Goal: Task Accomplishment & Management: Manage account settings

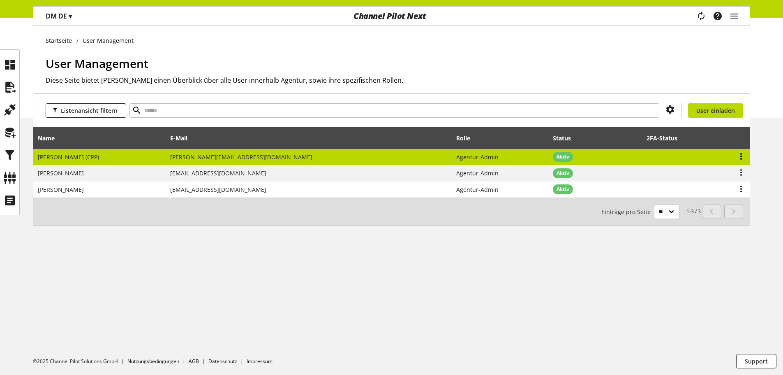
click at [741, 155] on icon at bounding box center [741, 156] width 10 height 15
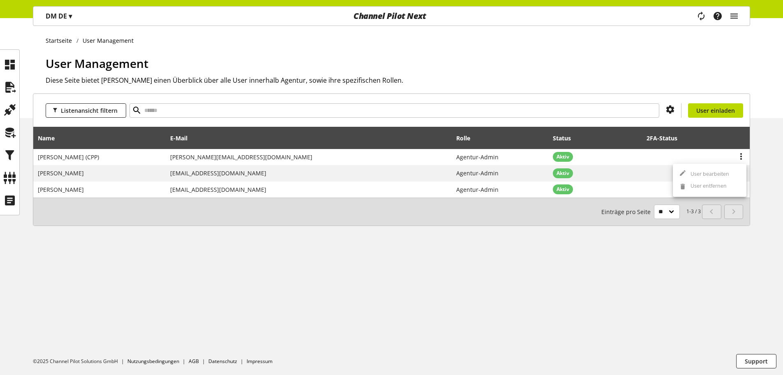
click at [759, 157] on div "Listenansicht filtern User einladen Name E-Mail Rolle Status 2FA-Status Arne Ja…" at bounding box center [391, 169] width 783 height 152
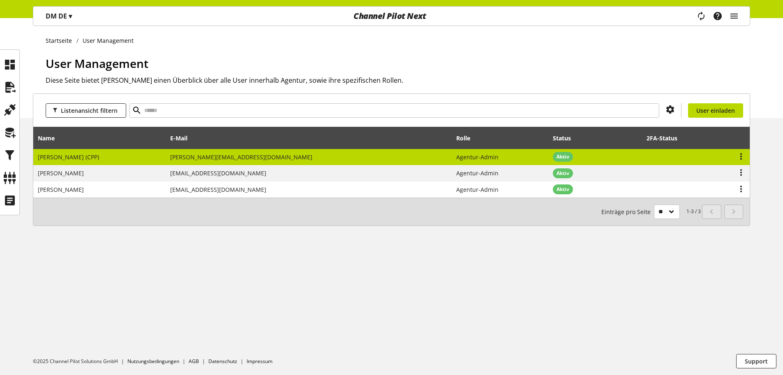
click at [456, 154] on span "Agentur-Admin" at bounding box center [477, 157] width 42 height 8
select select
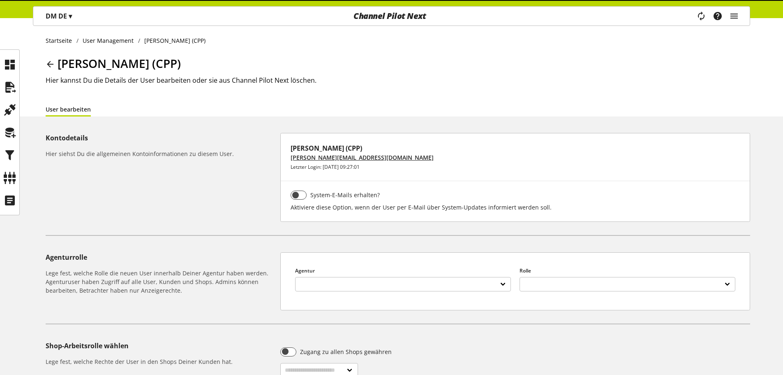
select select
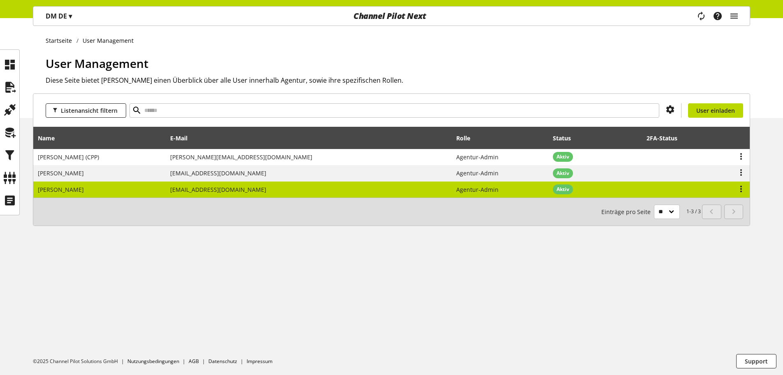
click at [325, 192] on td "[EMAIL_ADDRESS][DOMAIN_NAME]" at bounding box center [309, 189] width 286 height 16
select select
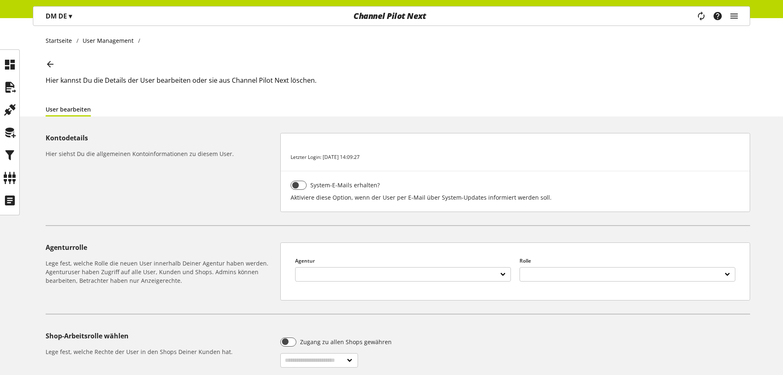
select select "**********"
select select "******"
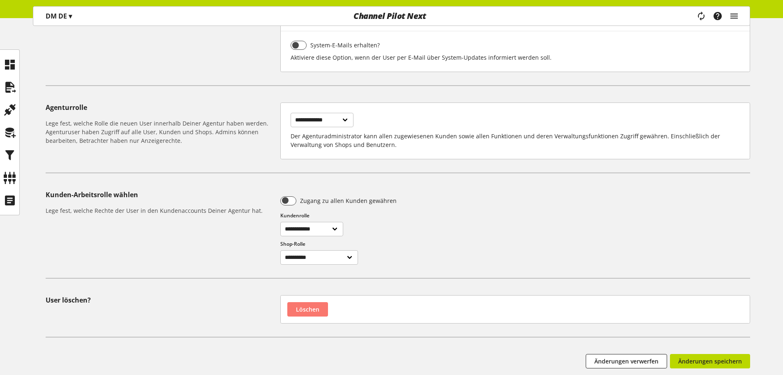
scroll to position [204, 0]
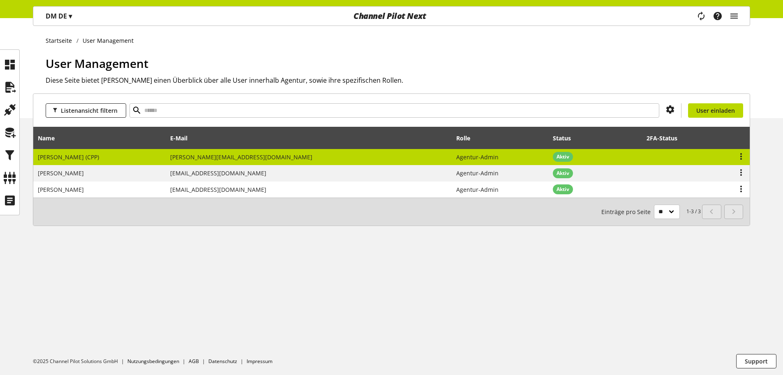
click at [335, 157] on td "arne.jacobsen@channelpilot.com" at bounding box center [309, 157] width 286 height 16
select select
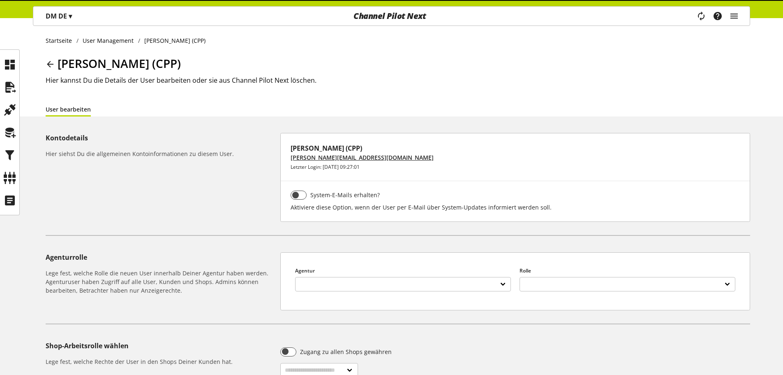
select select
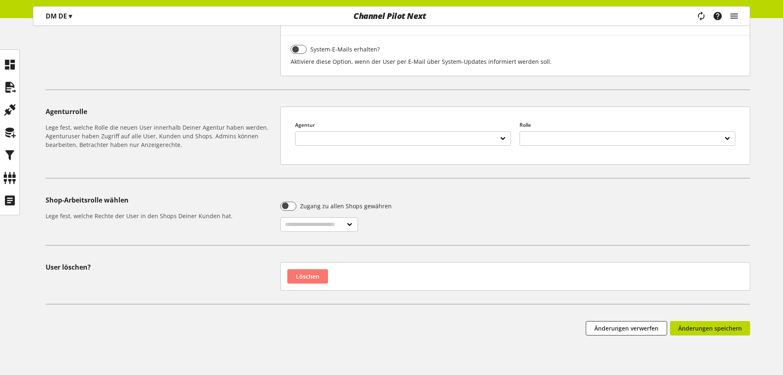
scroll to position [167, 0]
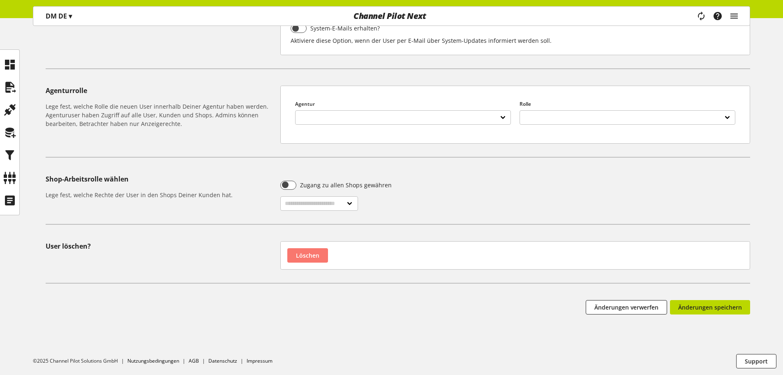
drag, startPoint x: 419, startPoint y: 190, endPoint x: 426, endPoint y: 192, distance: 7.3
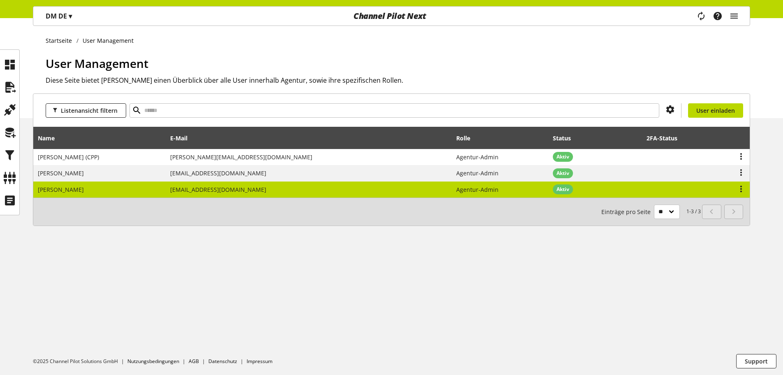
click at [303, 191] on td "[EMAIL_ADDRESS][DOMAIN_NAME]" at bounding box center [309, 189] width 286 height 16
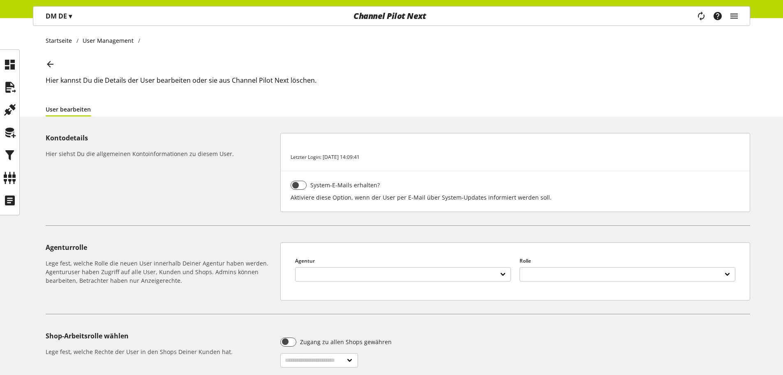
select select "**********"
select select "******"
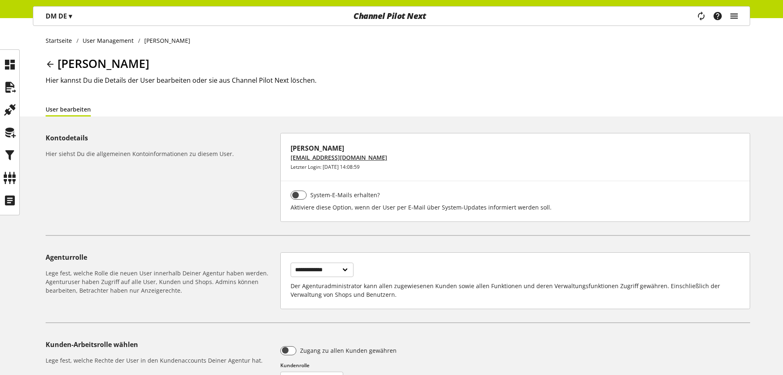
click at [735, 20] on icon "main navigation" at bounding box center [734, 16] width 10 height 15
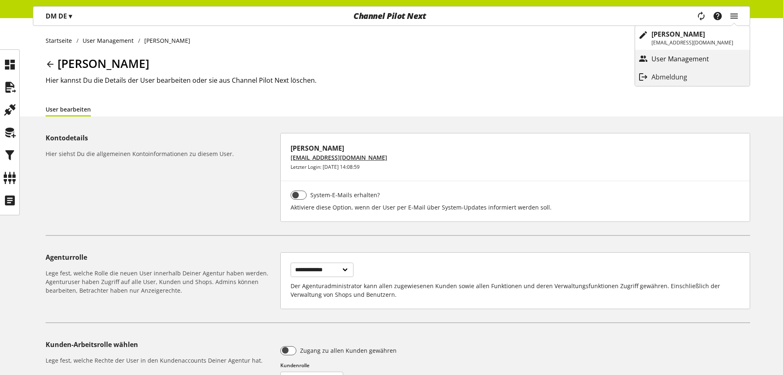
click at [701, 59] on p "User Management" at bounding box center [689, 59] width 74 height 10
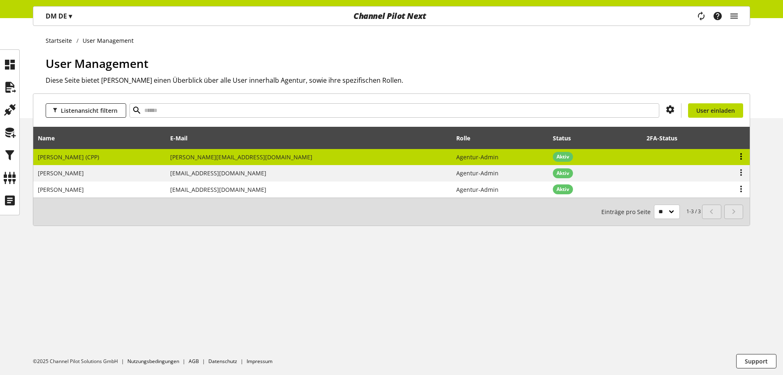
click at [739, 156] on icon at bounding box center [741, 156] width 10 height 15
click at [742, 156] on icon at bounding box center [741, 156] width 10 height 15
click at [739, 154] on icon at bounding box center [741, 156] width 10 height 15
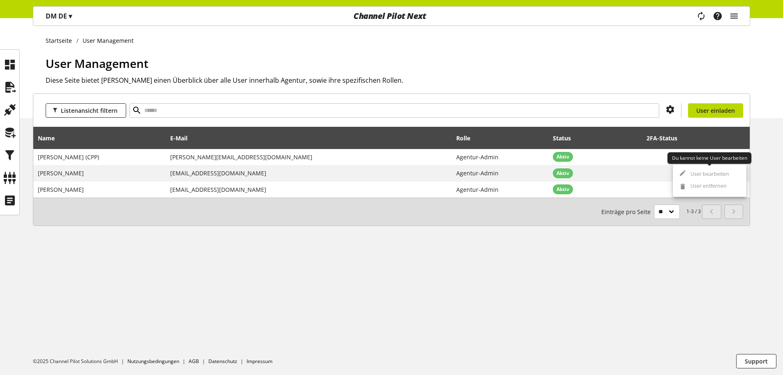
click at [725, 174] on span "User bearbeiten" at bounding box center [708, 173] width 42 height 7
click at [655, 273] on div "Startseite User Management User Management Diese Seite bietet Dir einen Überbli…" at bounding box center [391, 196] width 783 height 356
click at [736, 16] on icon "main navigation" at bounding box center [734, 16] width 10 height 15
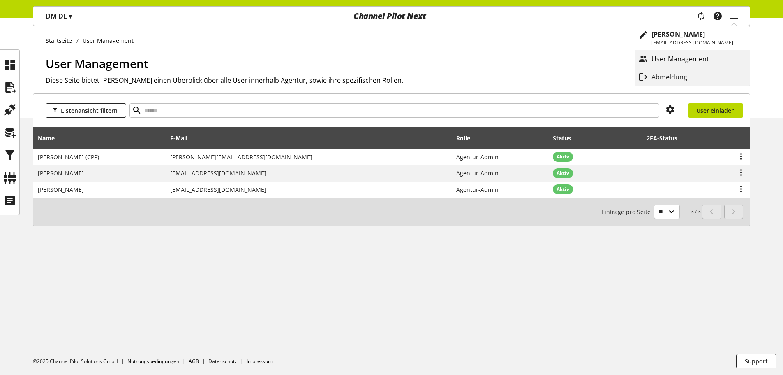
click at [683, 58] on p "User Management" at bounding box center [689, 59] width 74 height 10
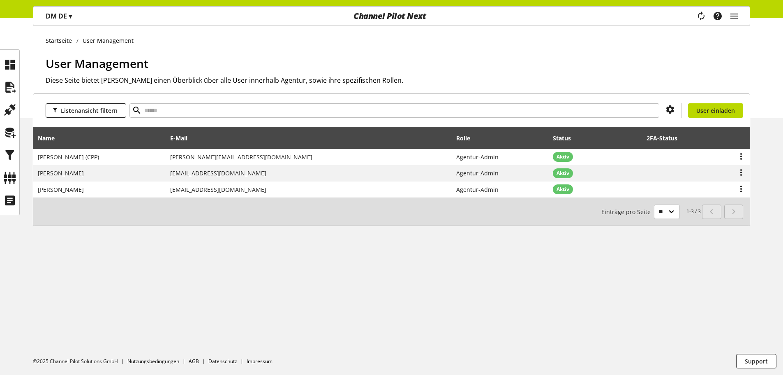
click at [733, 17] on icon "main navigation" at bounding box center [734, 16] width 10 height 15
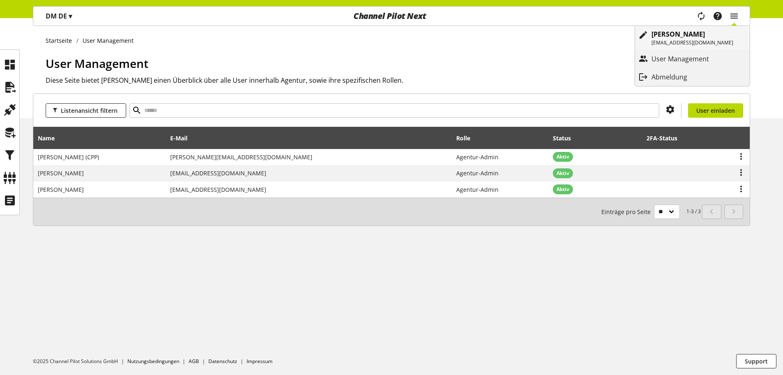
click at [685, 38] on b "[PERSON_NAME]" at bounding box center [678, 34] width 53 height 9
select select "**"
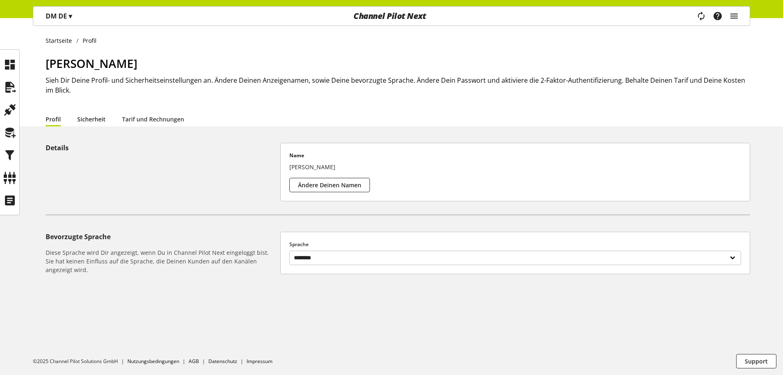
click at [96, 120] on link "Sicherheit" at bounding box center [91, 119] width 28 height 9
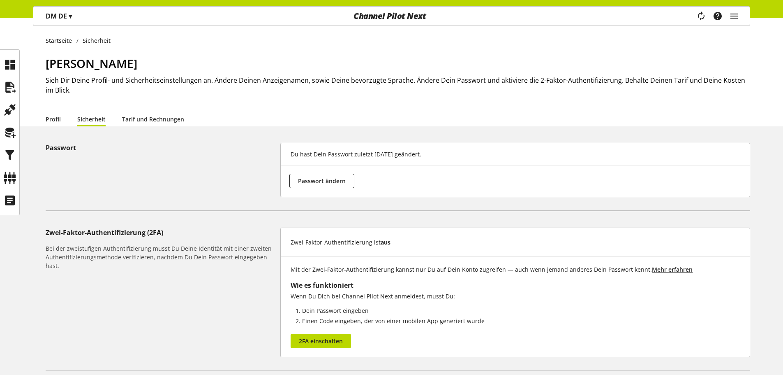
click at [735, 17] on icon "main navigation" at bounding box center [734, 16] width 10 height 15
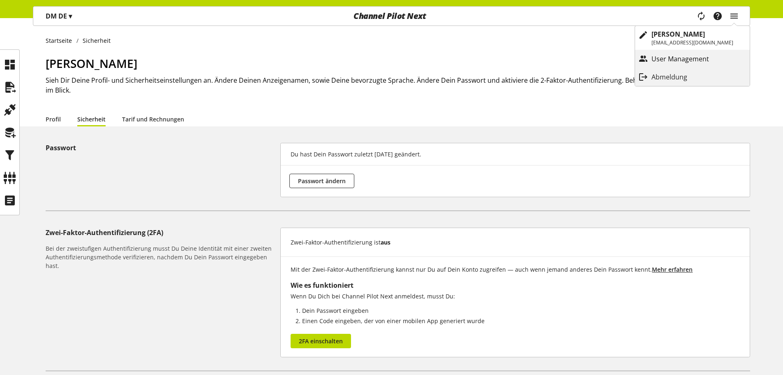
click at [682, 57] on p "User Management" at bounding box center [689, 59] width 74 height 10
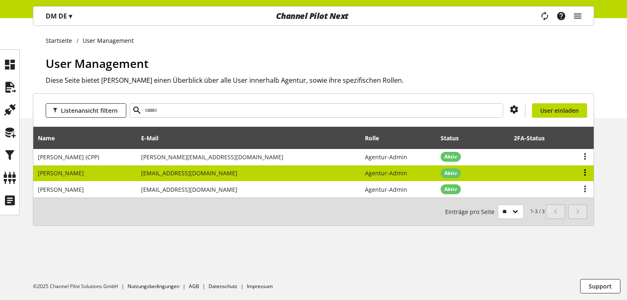
click at [585, 173] on icon at bounding box center [585, 172] width 10 height 15
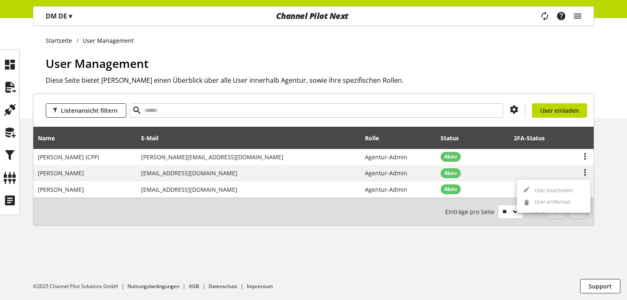
click at [220, 230] on div "Listenansicht filtern User einladen Name E-Mail Rolle Status 2FA-Status Arne Ja…" at bounding box center [313, 169] width 627 height 152
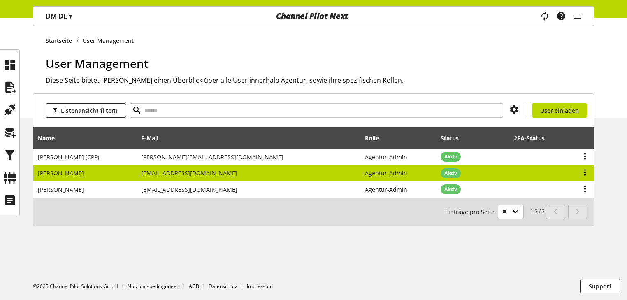
click at [585, 172] on icon at bounding box center [585, 172] width 10 height 15
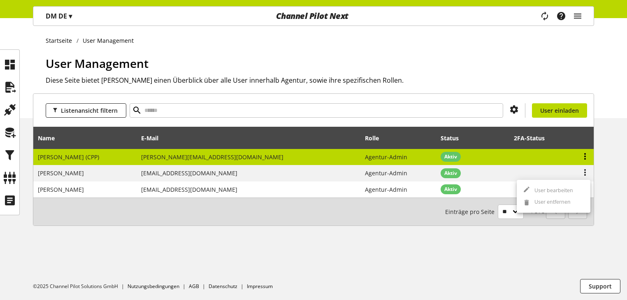
click at [584, 156] on icon at bounding box center [585, 156] width 10 height 15
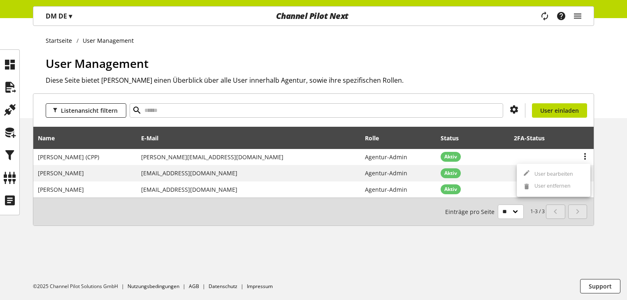
click at [609, 166] on div "Listenansicht filtern User einladen Name E-Mail Rolle Status 2FA-Status Arne Ja…" at bounding box center [313, 169] width 627 height 152
click at [579, 16] on icon "main navigation" at bounding box center [577, 16] width 10 height 15
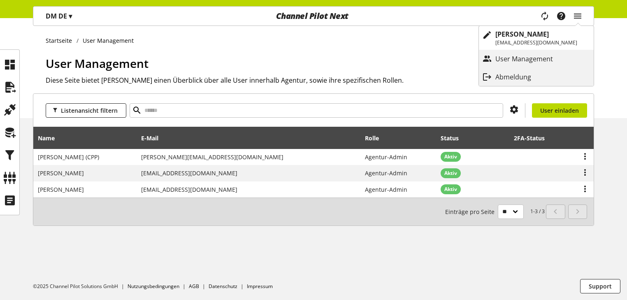
click at [518, 74] on p "Abmeldung" at bounding box center [521, 77] width 52 height 10
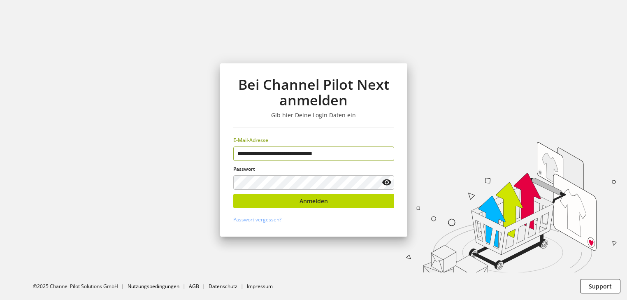
click at [356, 150] on input "**********" at bounding box center [313, 153] width 161 height 14
type input "**********"
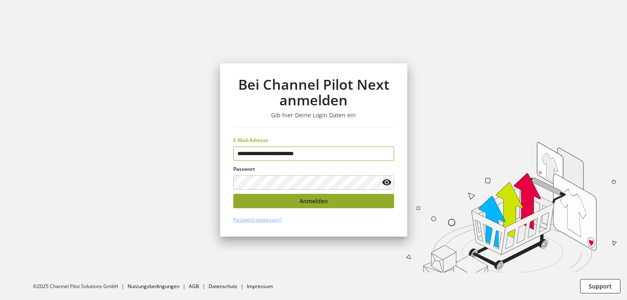
click at [319, 197] on span "Anmelden" at bounding box center [313, 201] width 28 height 9
